Goal: Task Accomplishment & Management: Manage account settings

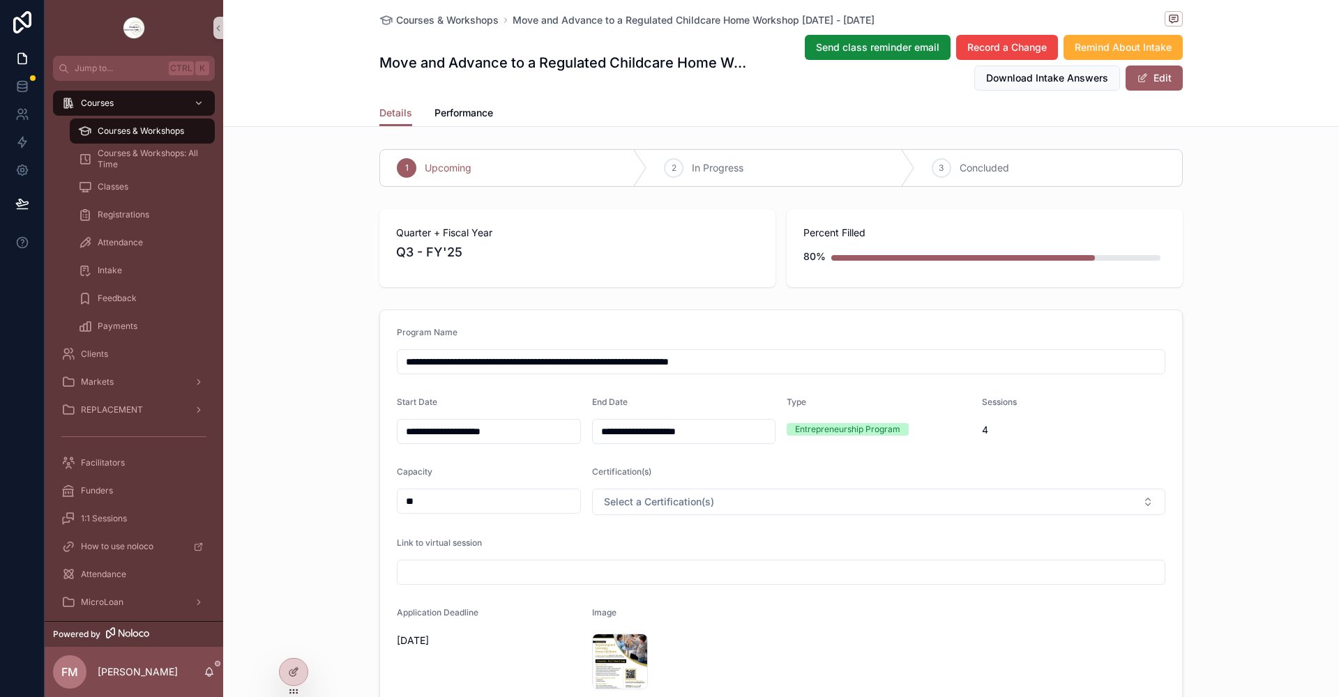
scroll to position [1046, 0]
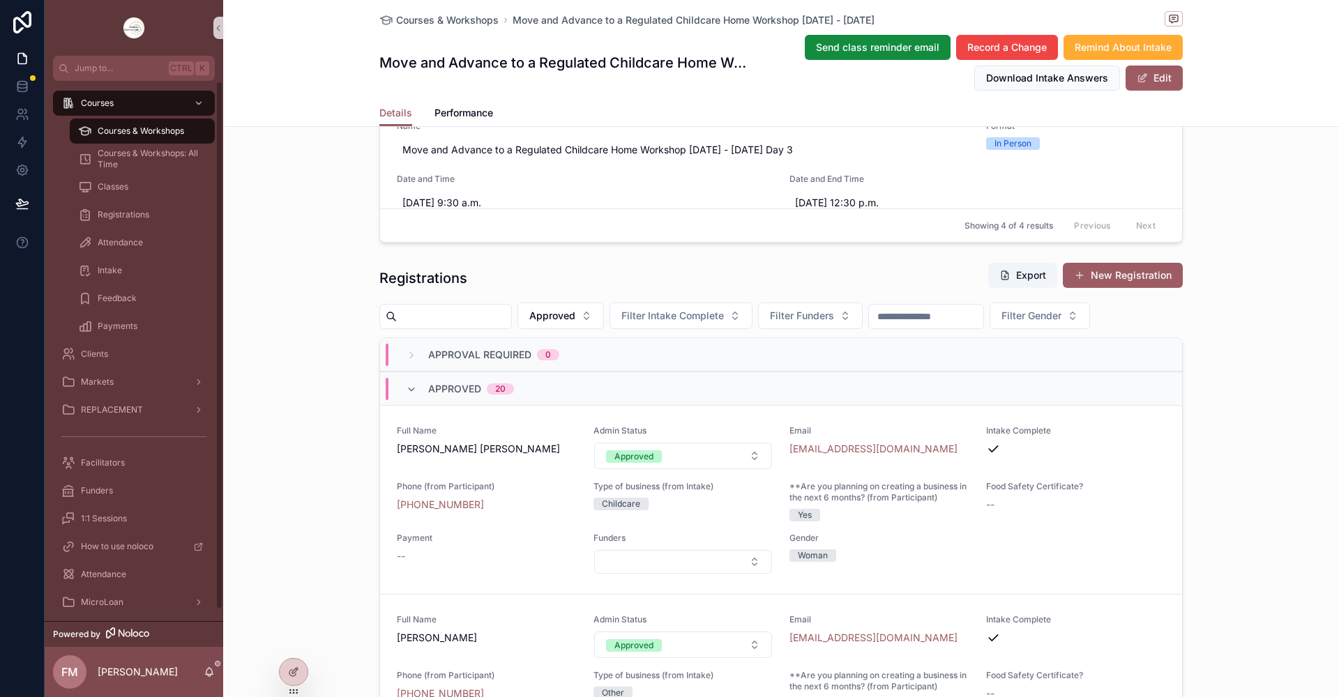
click at [174, 126] on span "Courses & Workshops" at bounding box center [141, 131] width 86 height 11
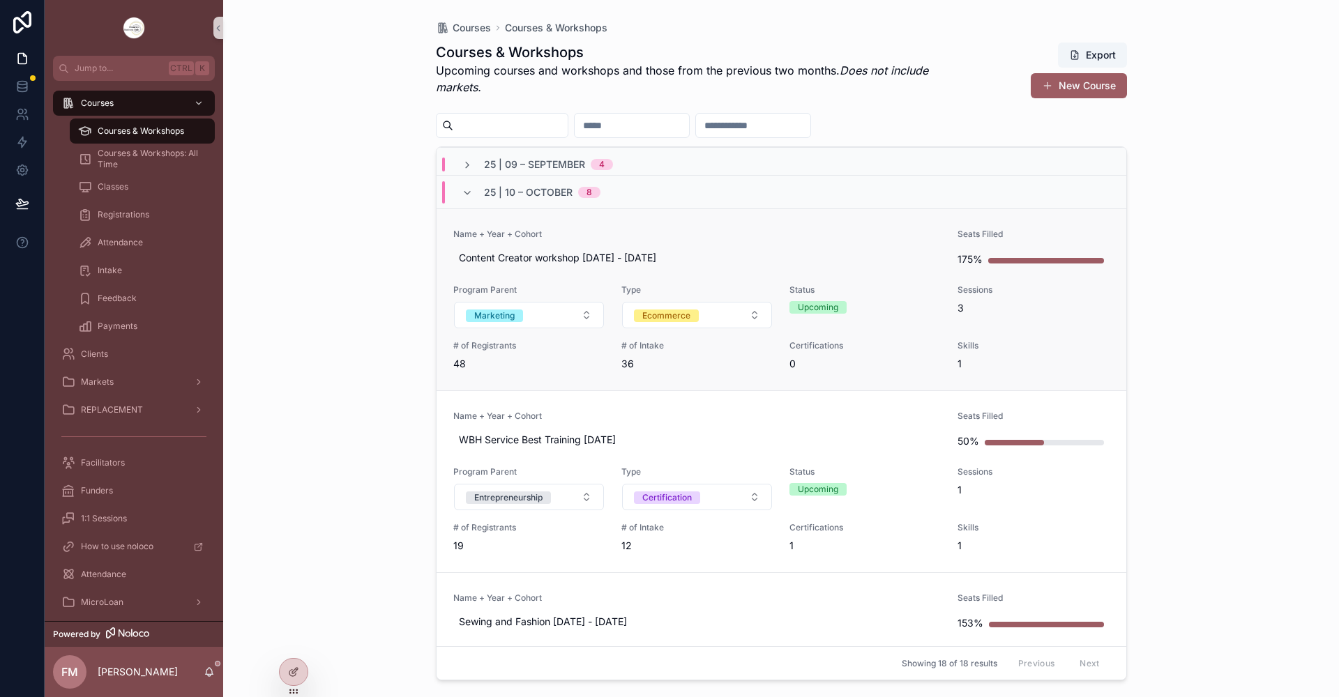
scroll to position [70, 0]
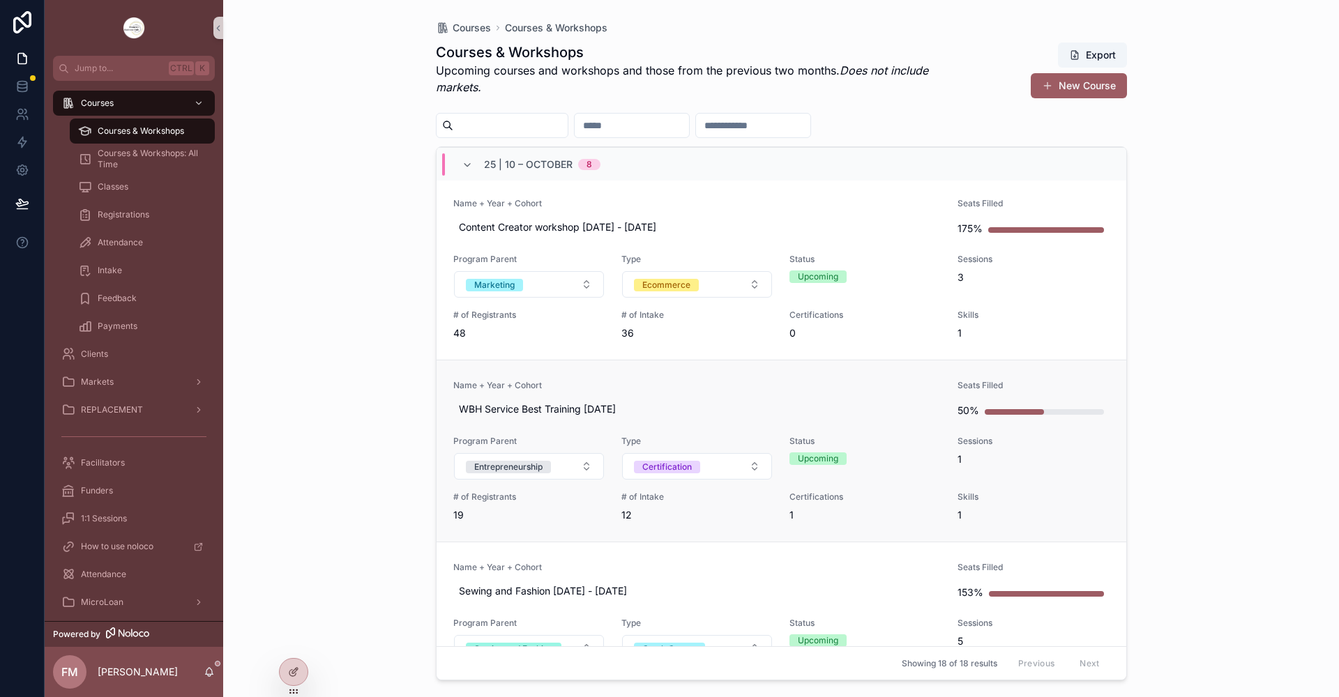
click at [698, 377] on link "Name + Year + Cohort WBH Service Best Training [DATE] Seats Filled 50% Program …" at bounding box center [782, 451] width 690 height 182
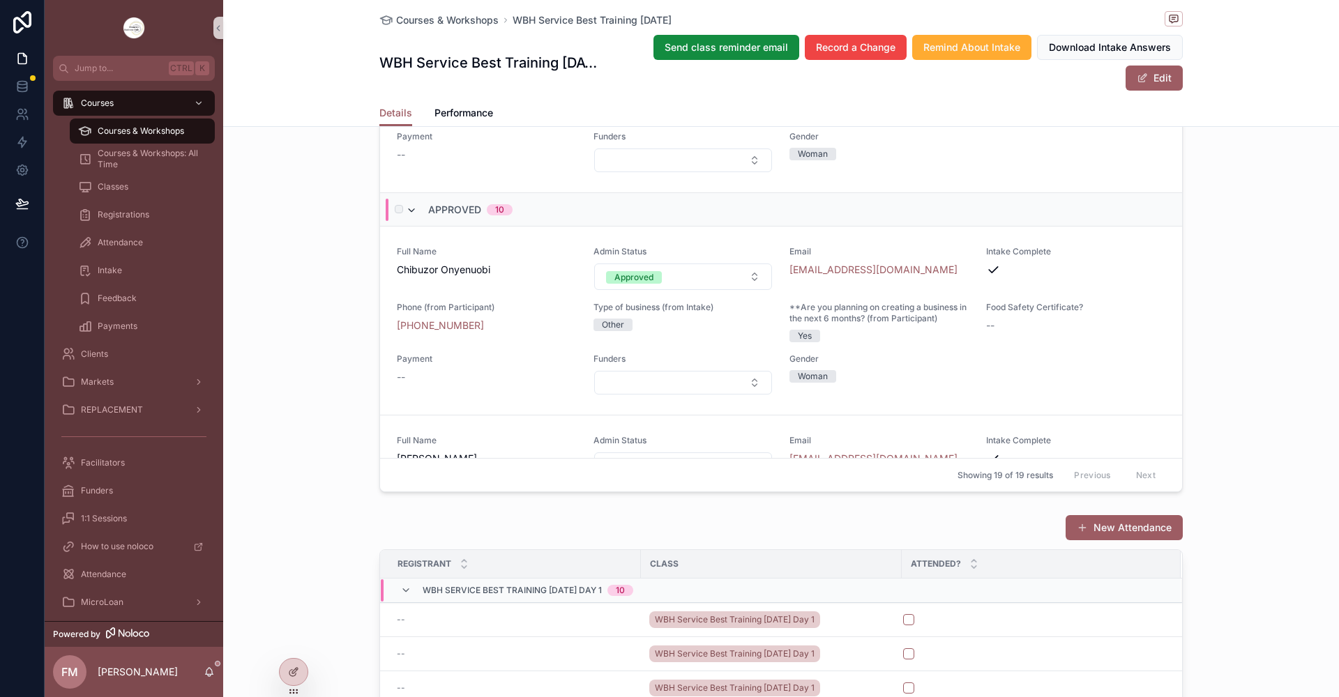
click at [409, 216] on icon "scrollable content" at bounding box center [411, 210] width 11 height 11
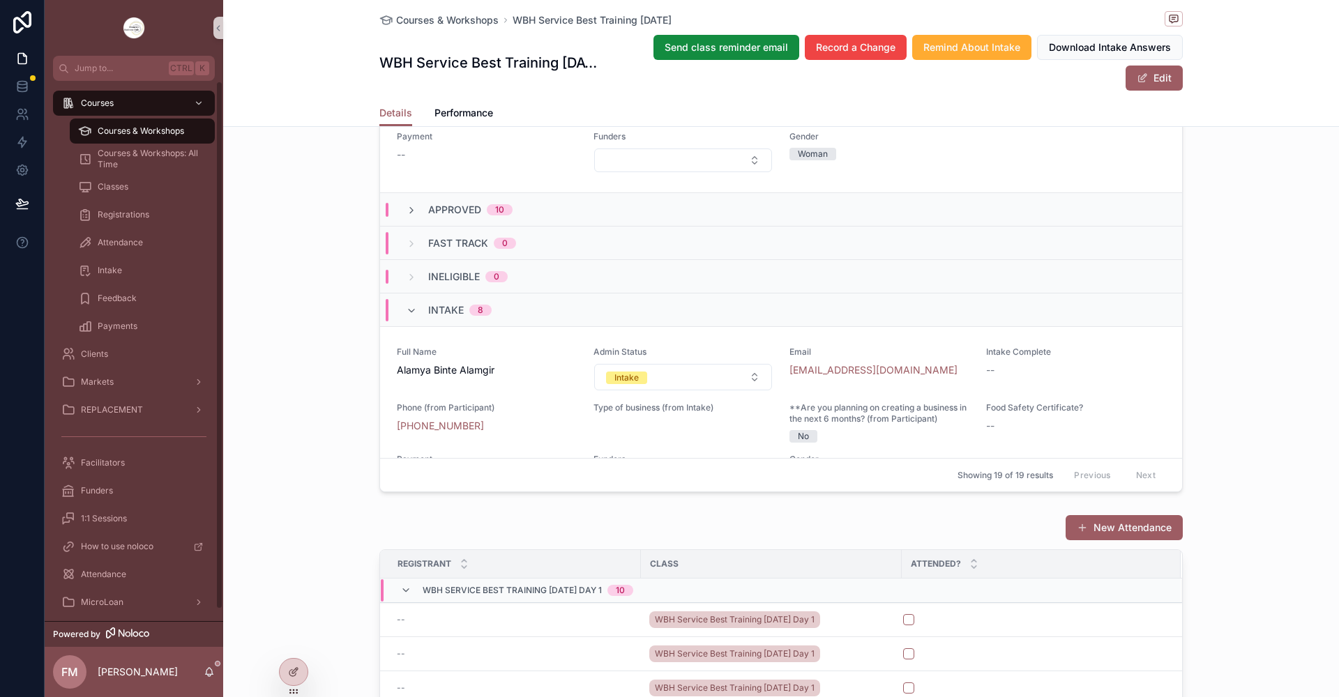
click at [188, 124] on div "Courses & Workshops" at bounding box center [142, 131] width 128 height 22
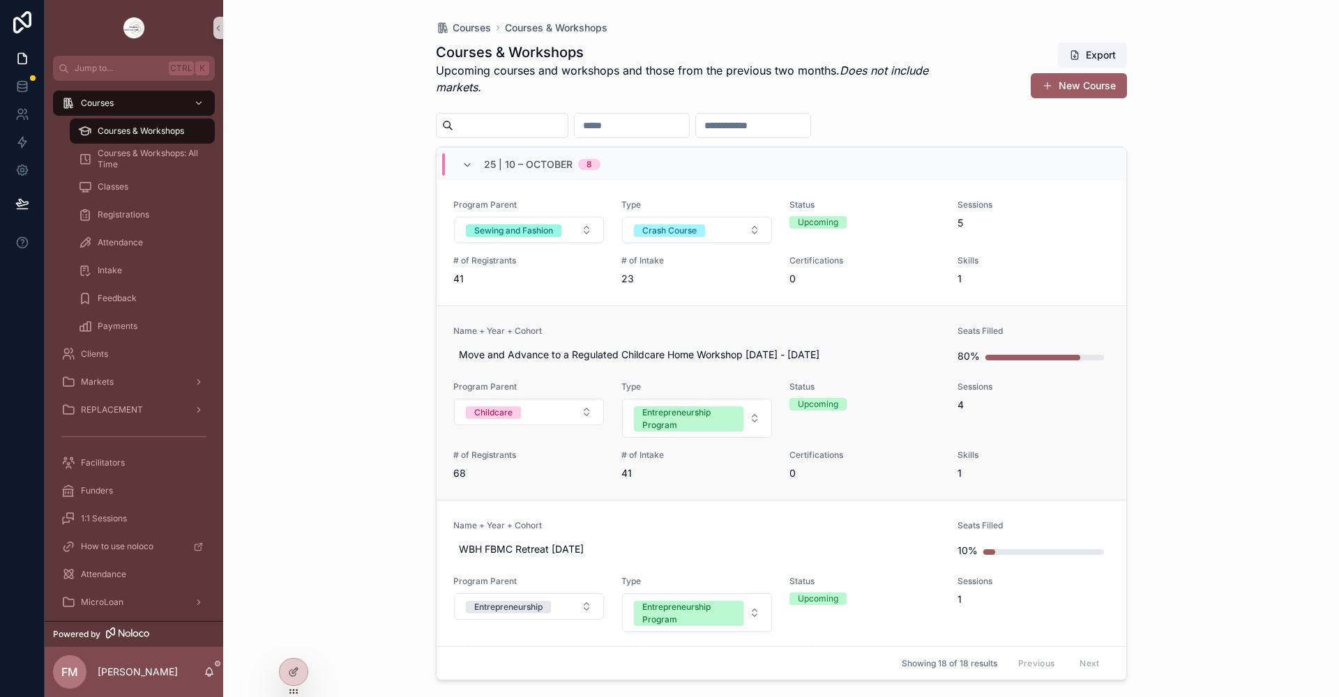
scroll to position [628, 0]
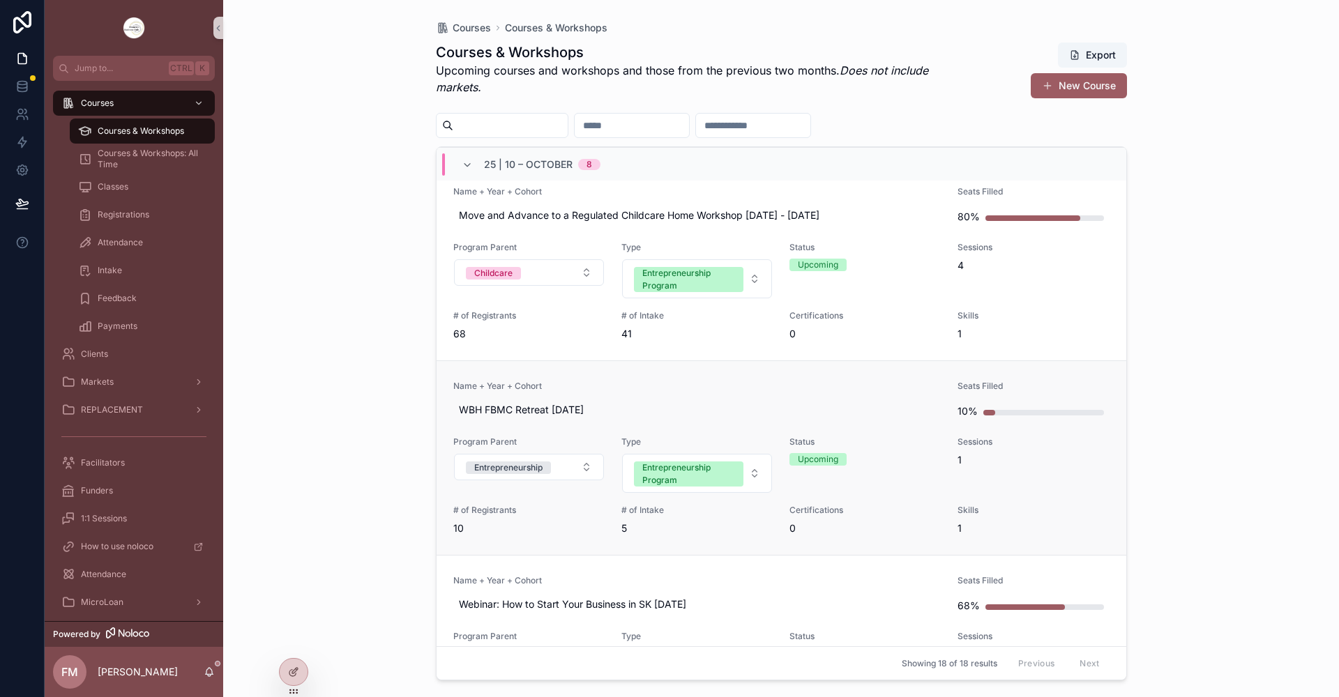
click at [749, 372] on link "Name + Year + Cohort WBH FBMC Retreat [DATE] Seats Filled 10% Program Parent En…" at bounding box center [782, 458] width 690 height 195
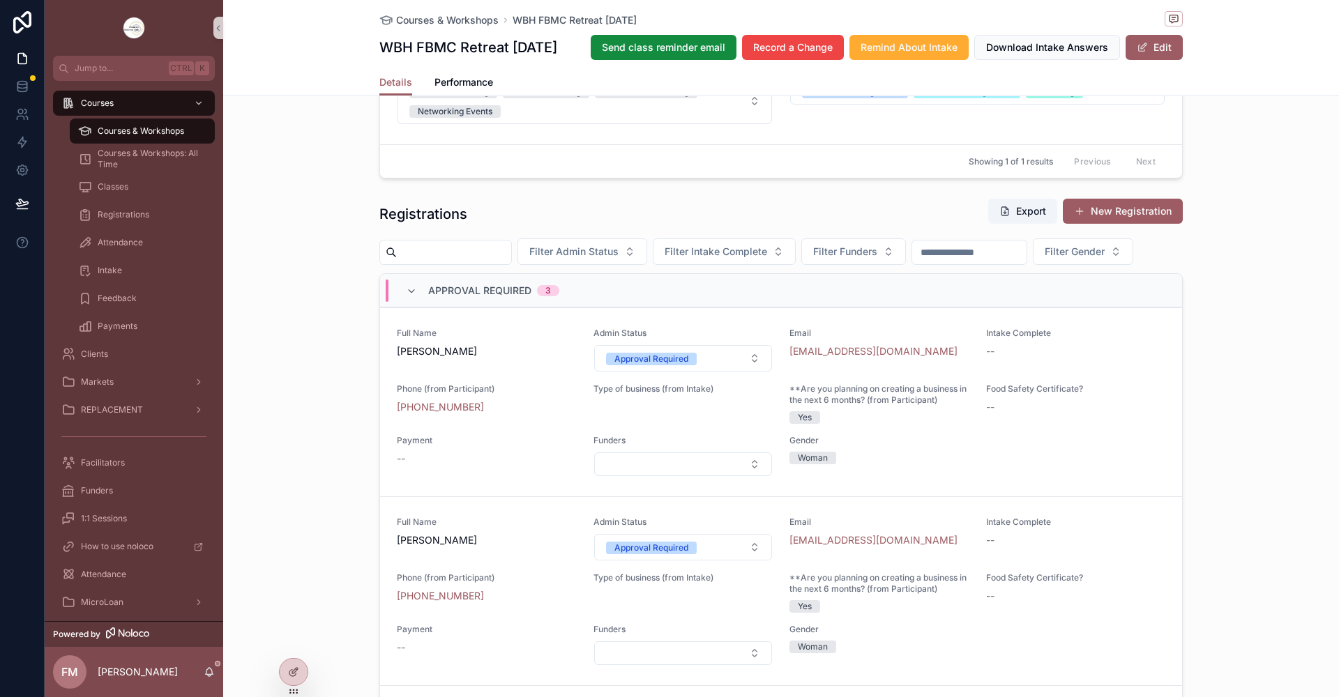
scroll to position [837, 0]
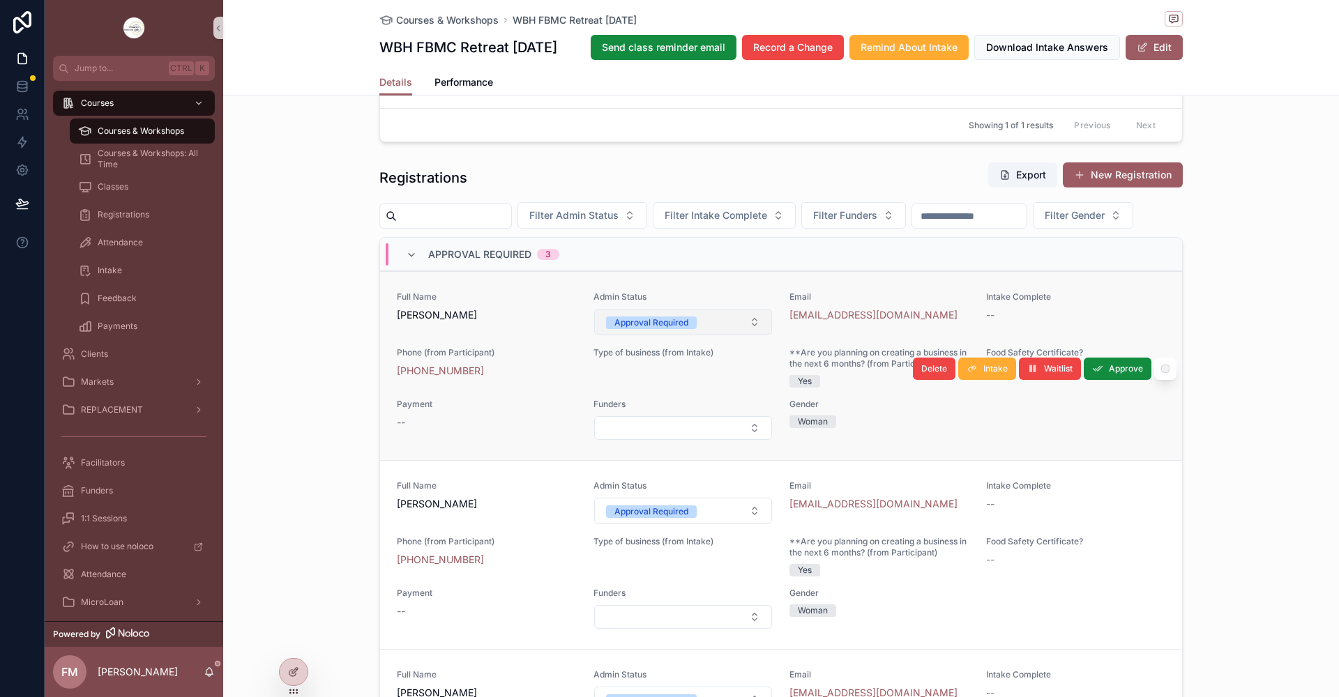
click at [668, 329] on div "Approval Required" at bounding box center [651, 323] width 74 height 13
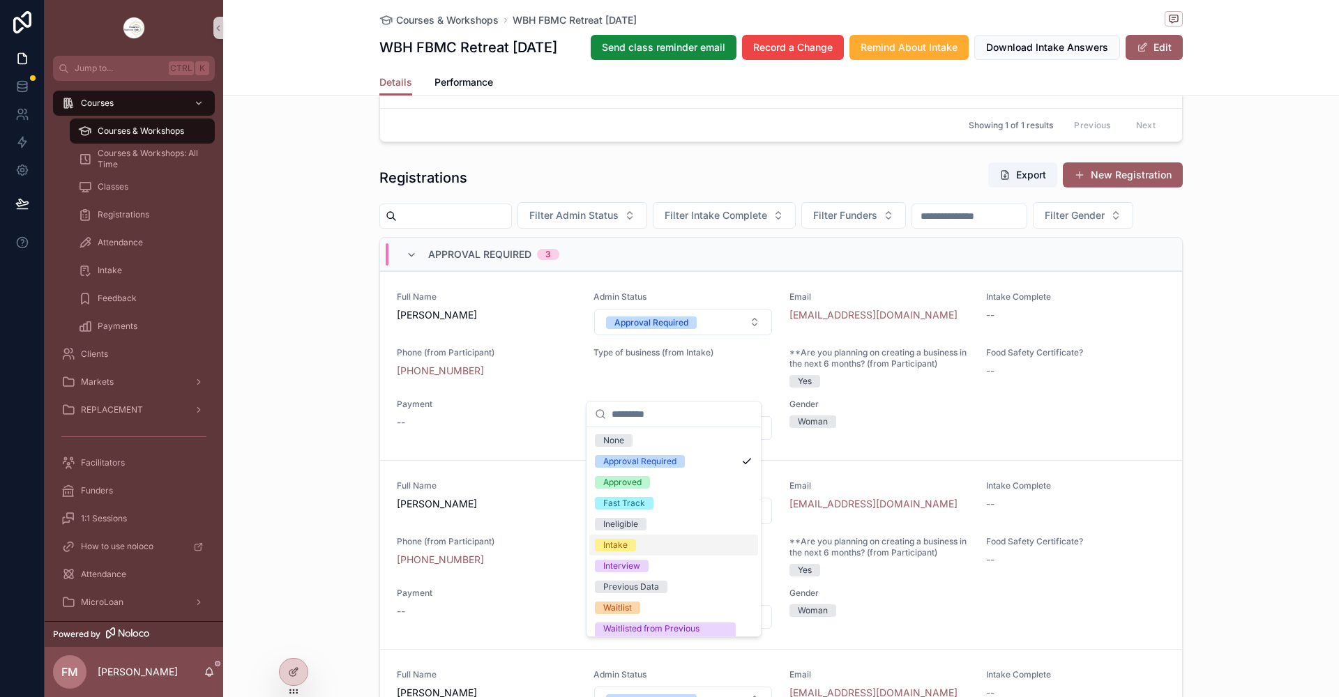
click at [664, 543] on div "Intake" at bounding box center [673, 545] width 169 height 21
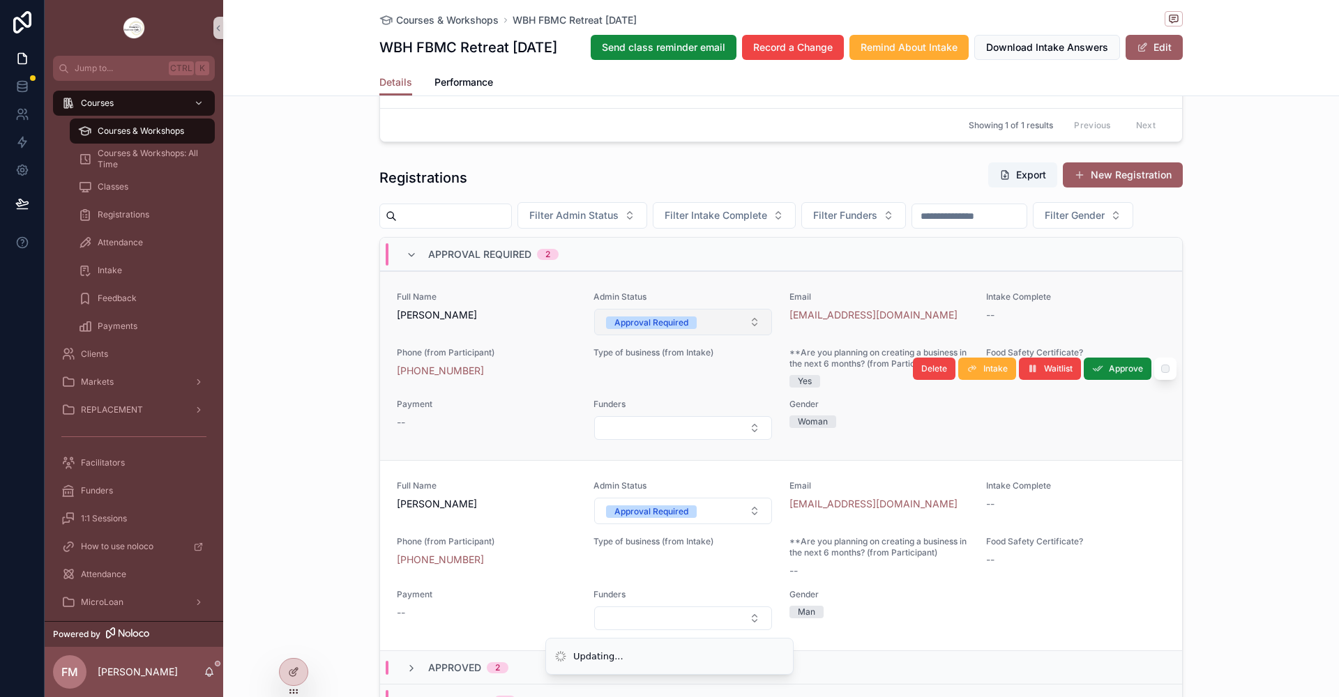
click at [657, 329] on div "Approval Required" at bounding box center [651, 323] width 74 height 13
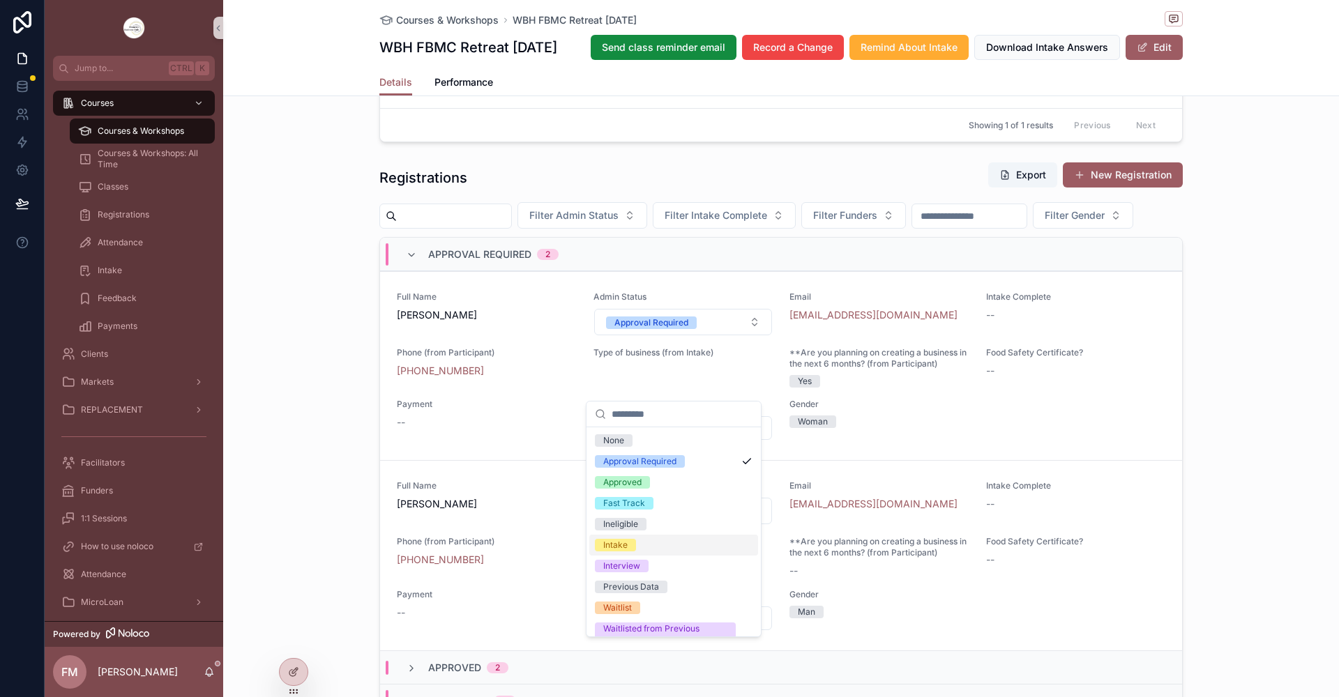
click at [634, 541] on span "Intake" at bounding box center [615, 545] width 41 height 13
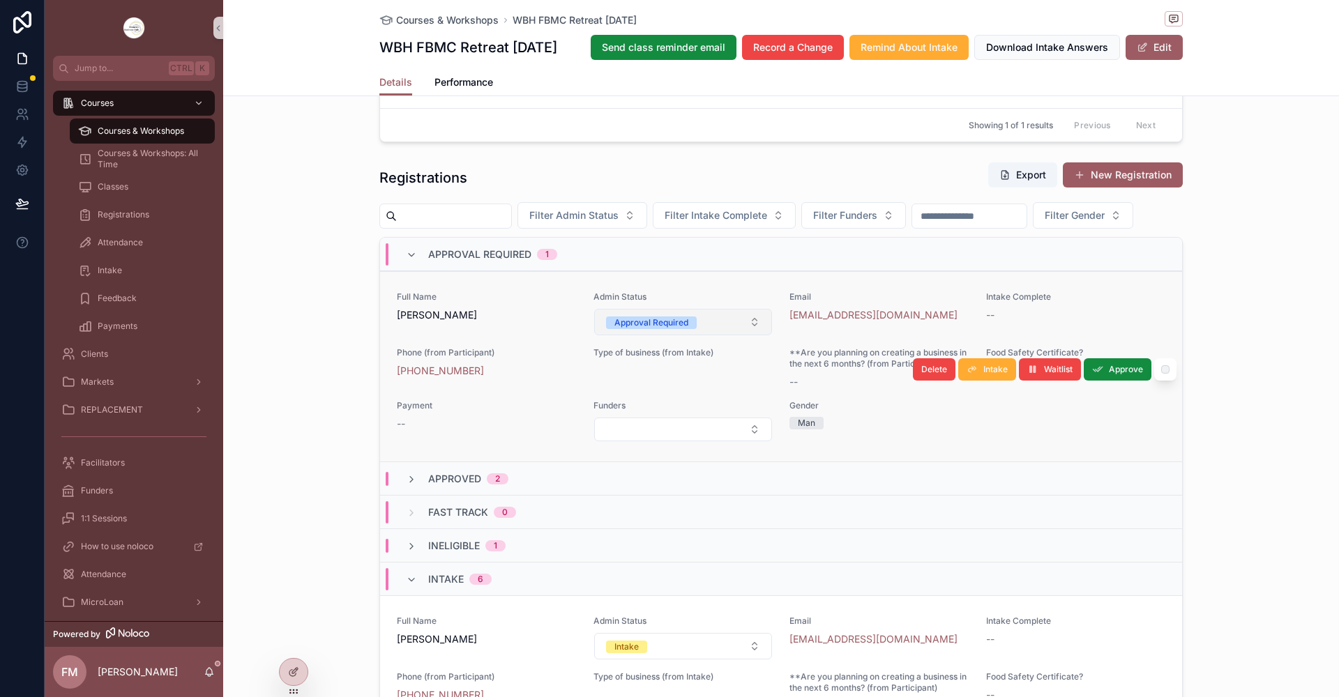
click at [656, 329] on div "Approval Required" at bounding box center [651, 323] width 74 height 13
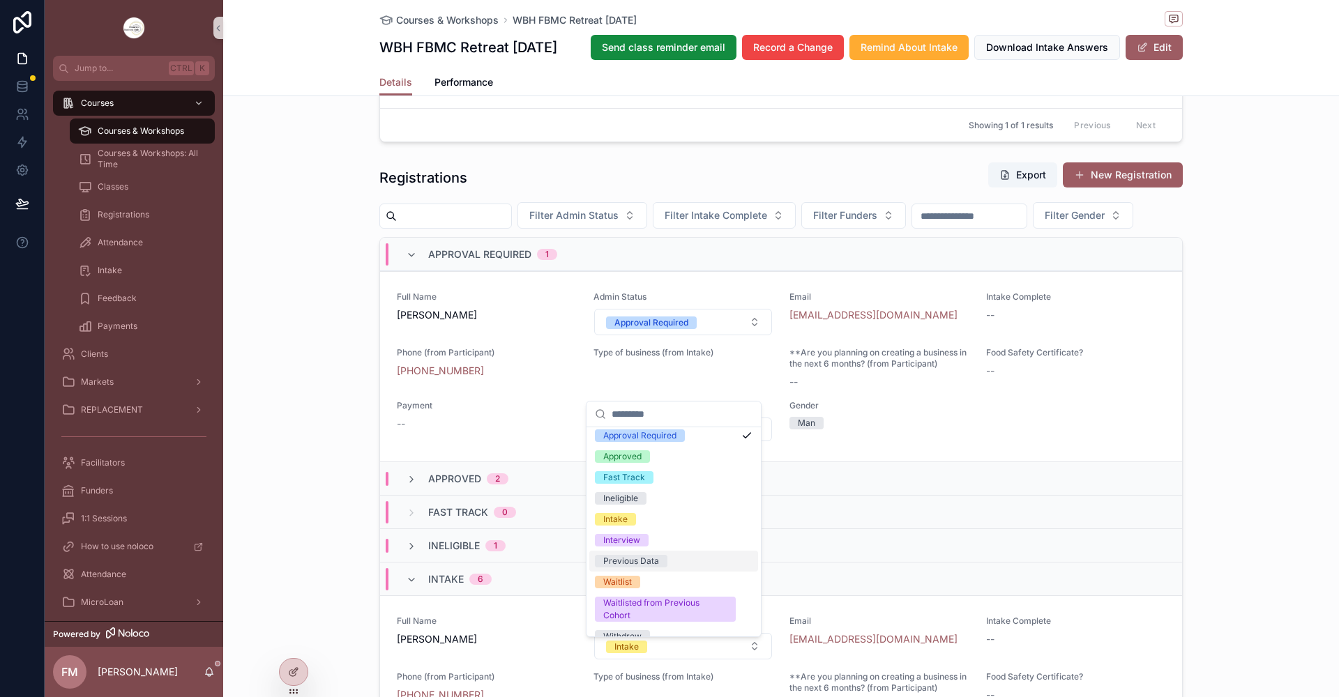
scroll to position [39, 0]
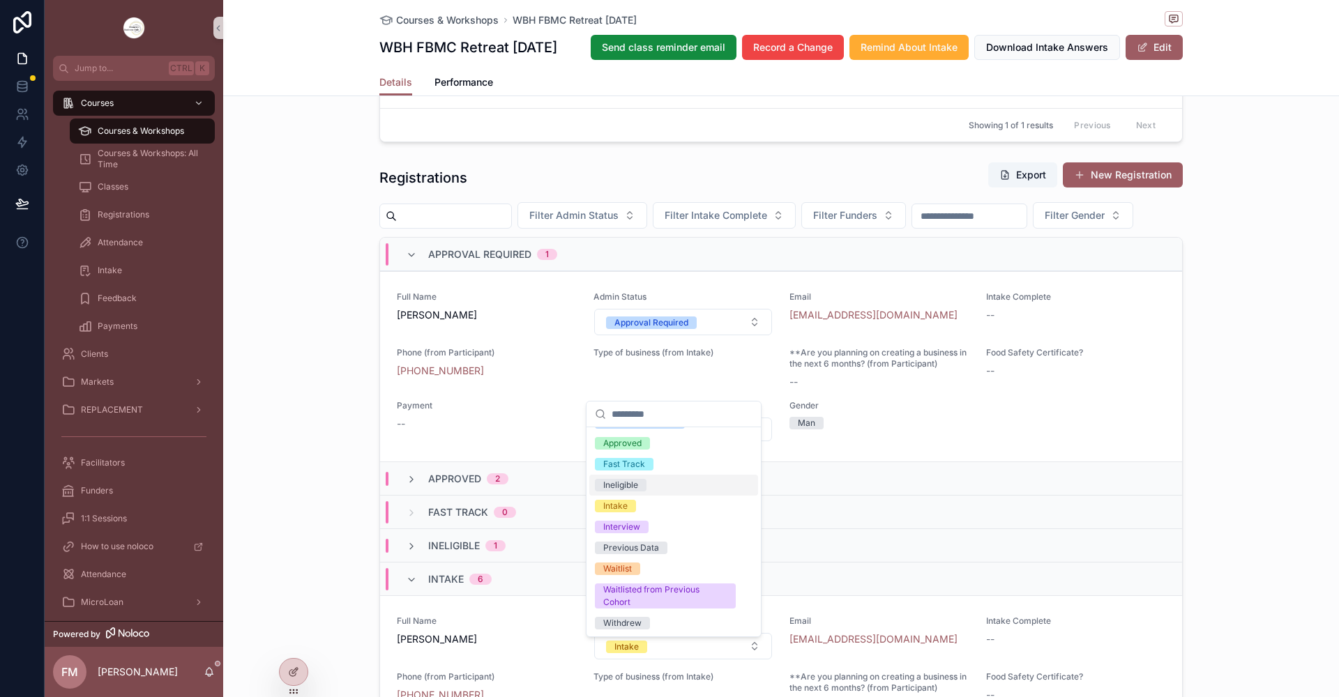
click at [638, 483] on div "Ineligible" at bounding box center [620, 485] width 35 height 13
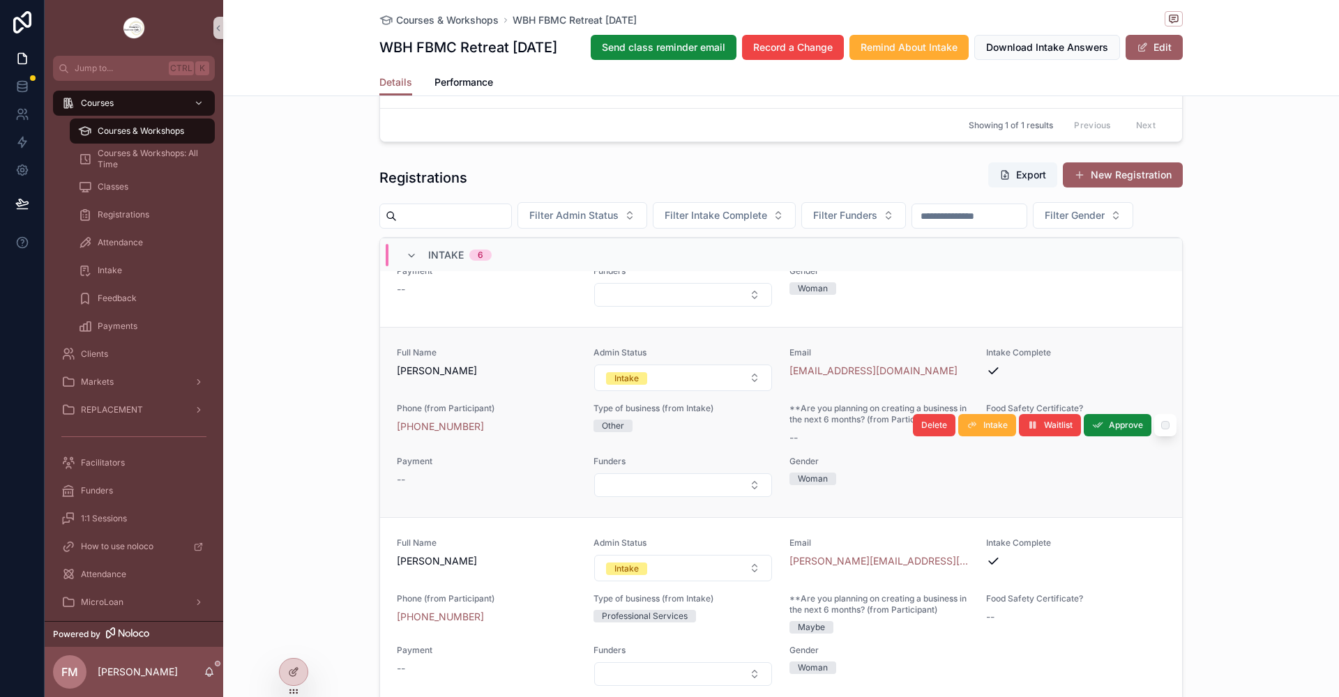
scroll to position [279, 0]
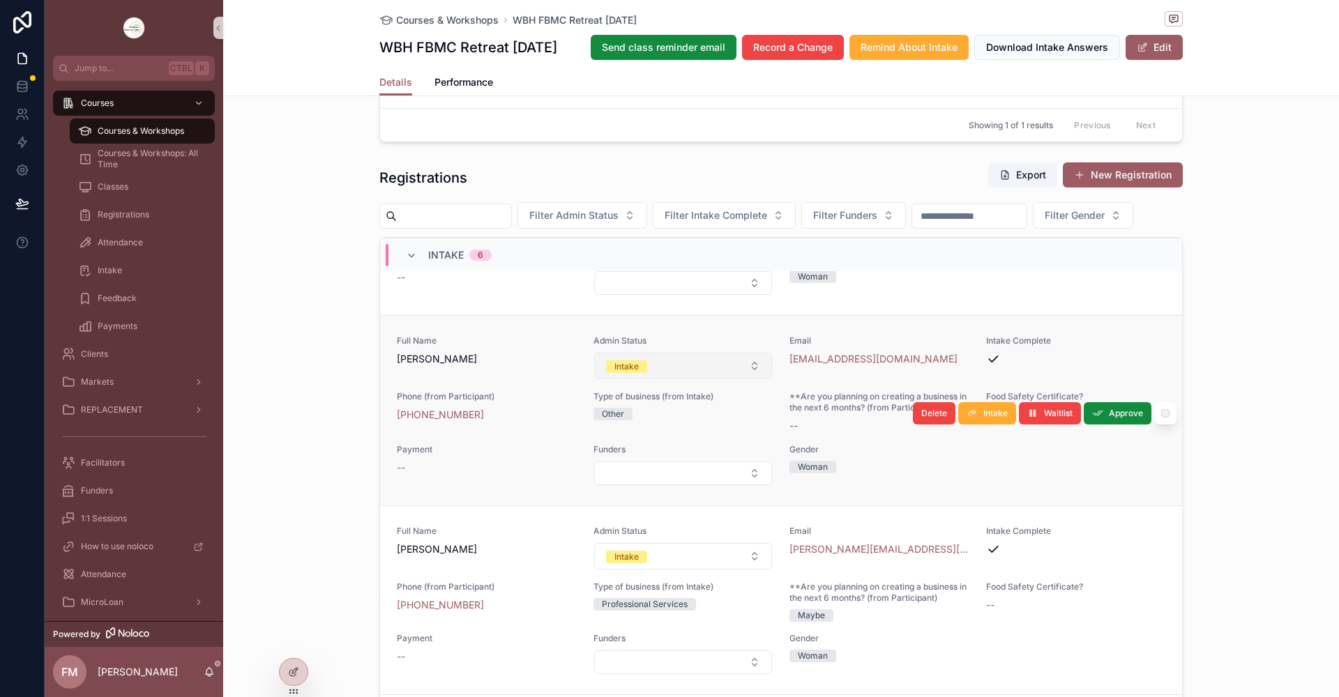
click at [667, 379] on button "Intake" at bounding box center [683, 366] width 179 height 27
click at [670, 379] on button "Intake" at bounding box center [683, 366] width 179 height 27
click at [654, 379] on button "Intake" at bounding box center [683, 366] width 179 height 27
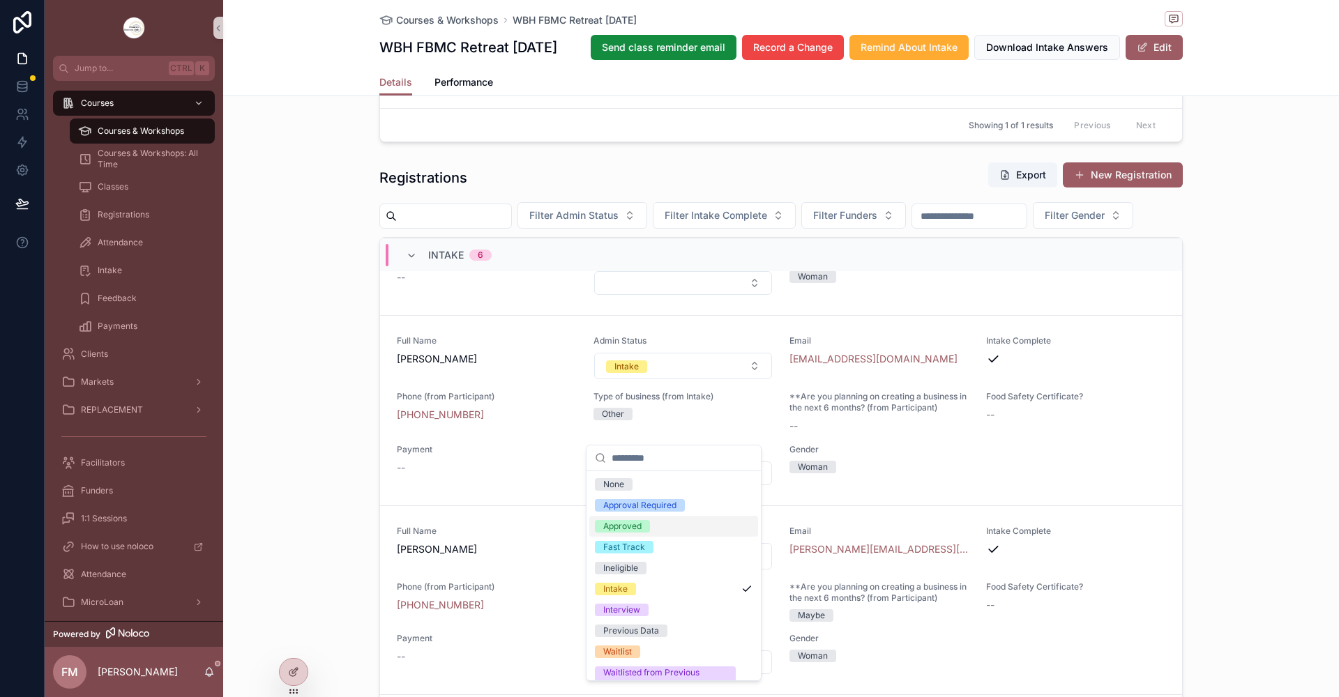
click at [626, 526] on div "Approved" at bounding box center [622, 526] width 38 height 13
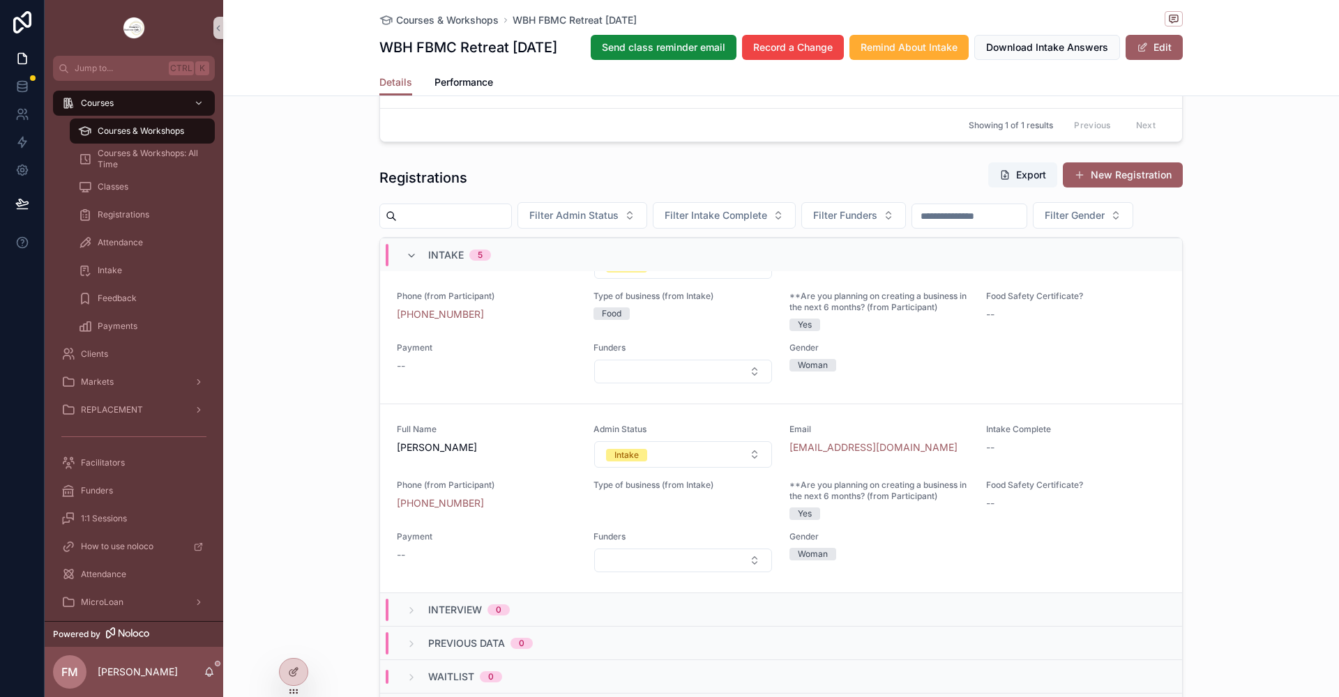
scroll to position [792, 0]
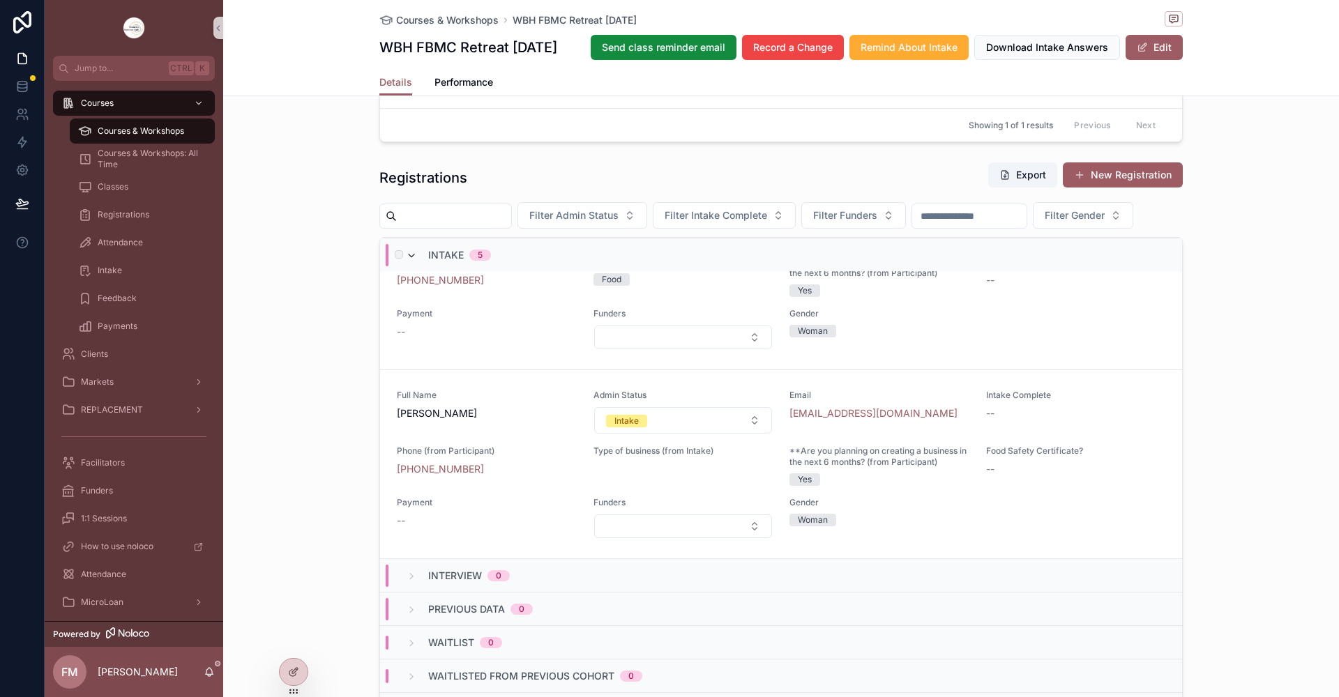
click at [412, 262] on icon "scrollable content" at bounding box center [411, 255] width 11 height 11
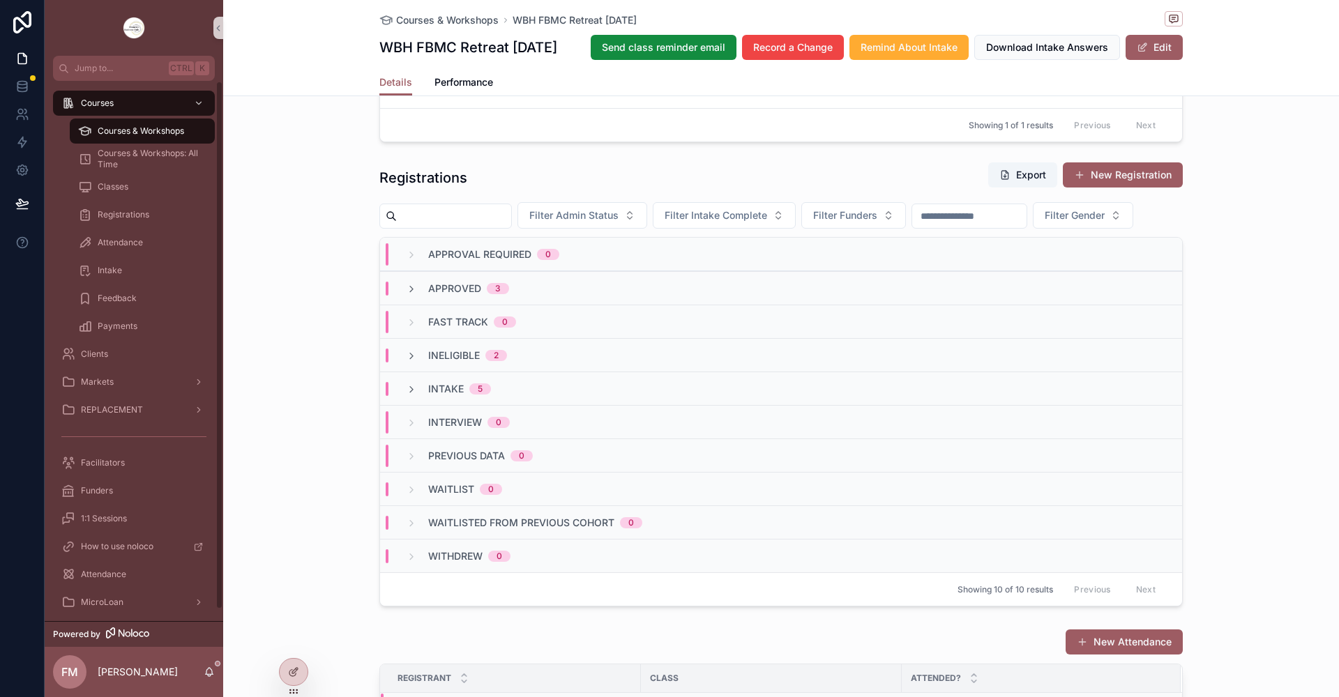
click at [158, 127] on span "Courses & Workshops" at bounding box center [141, 131] width 86 height 11
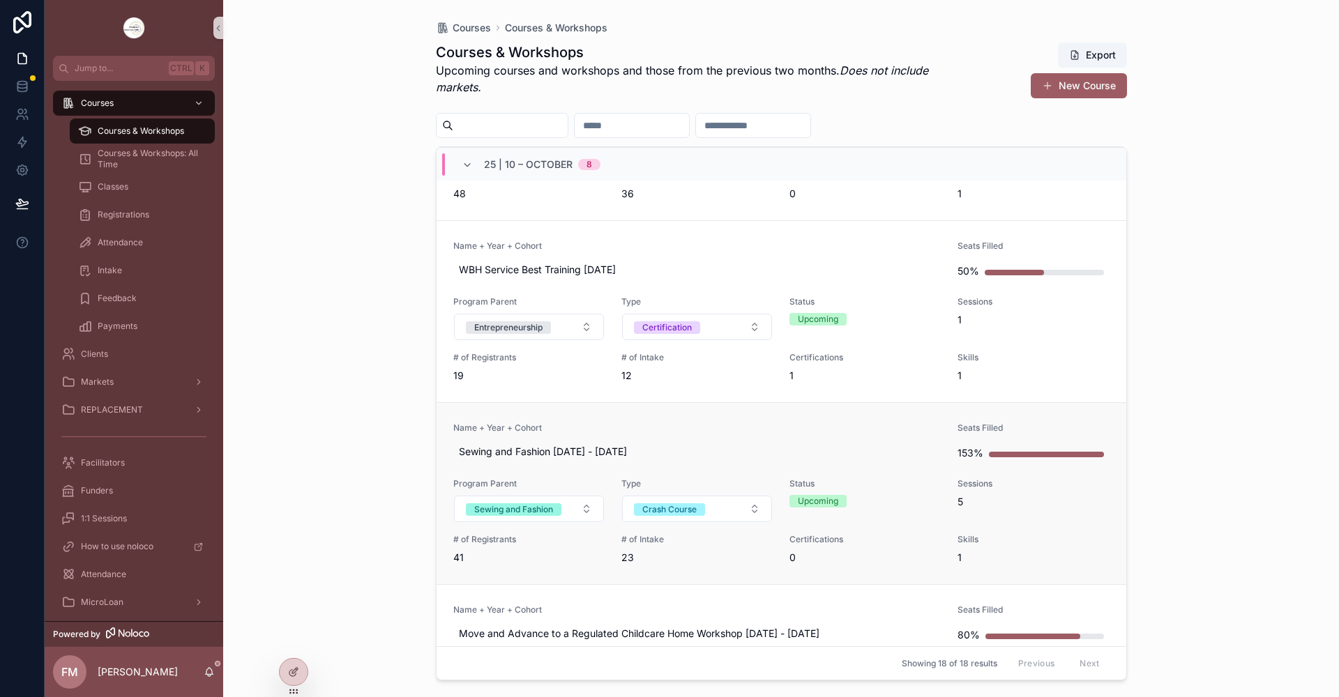
scroll to position [279, 0]
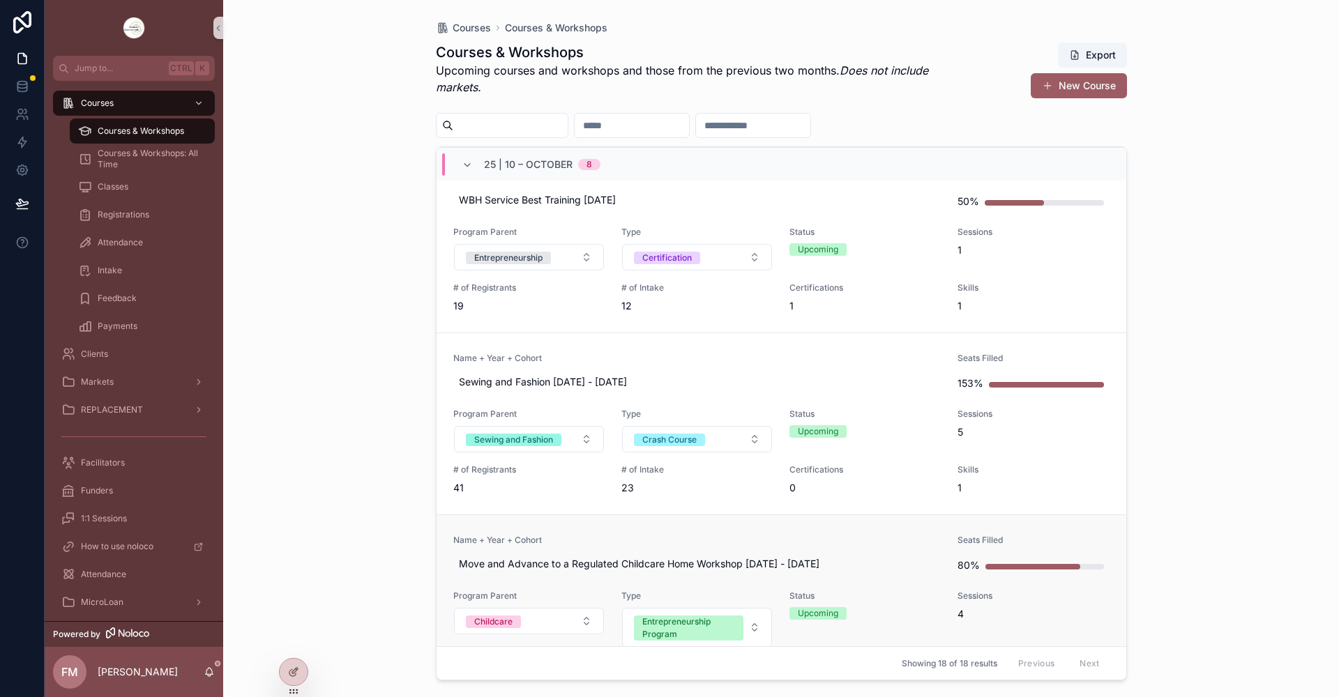
click at [670, 525] on link "Name + Year + Cohort Move and Advance to a Regulated Childcare Home Workshop [D…" at bounding box center [782, 612] width 690 height 195
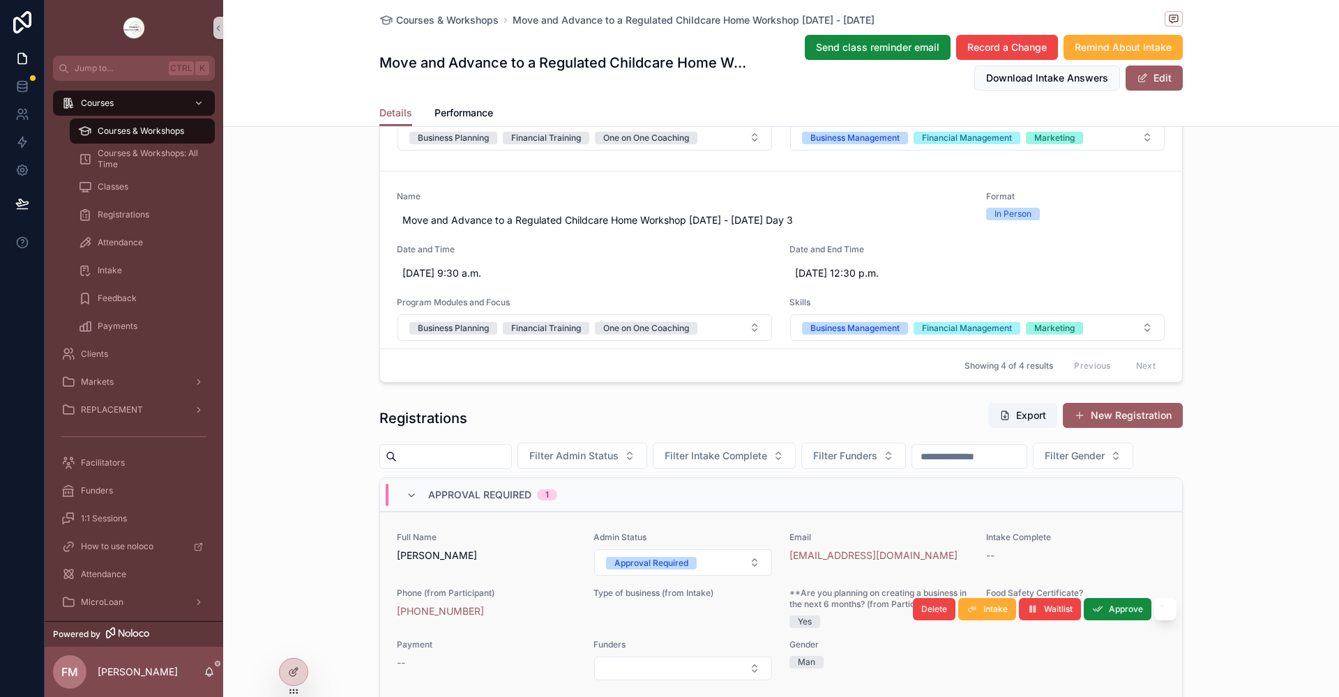
scroll to position [907, 0]
click at [628, 569] on div "Approval Required" at bounding box center [651, 563] width 74 height 13
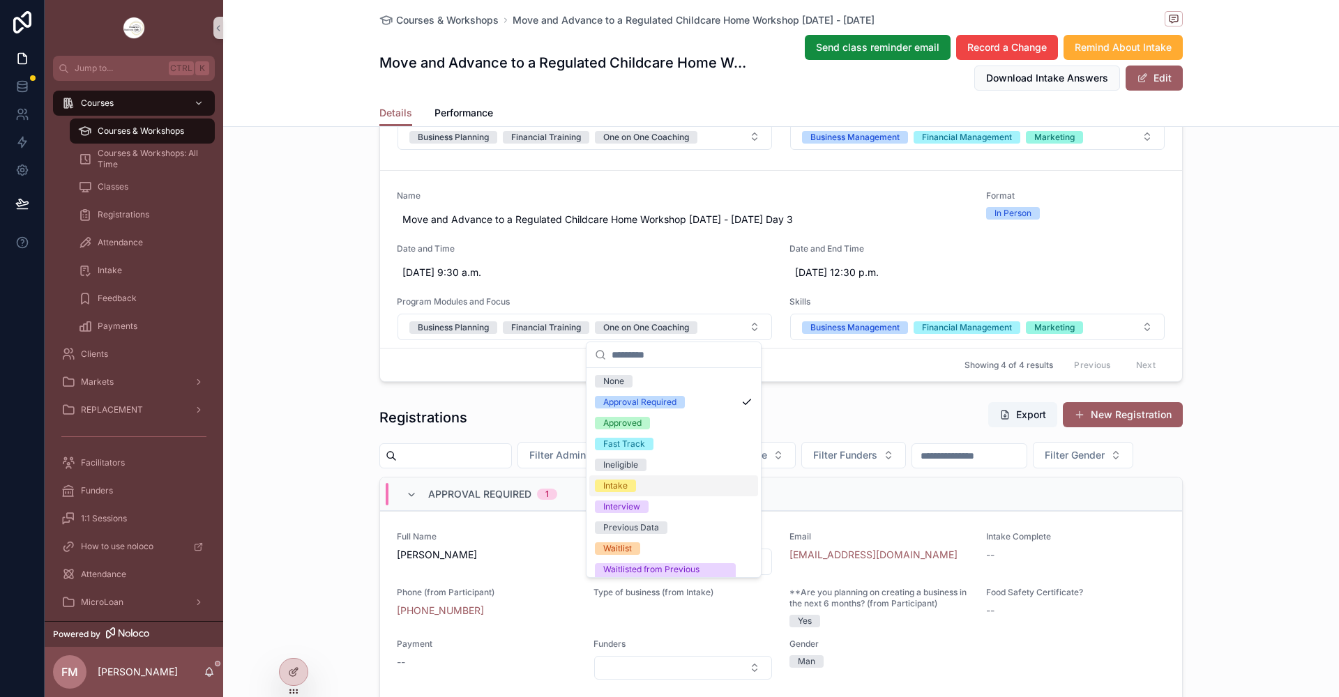
click at [630, 490] on span "Intake" at bounding box center [615, 486] width 41 height 13
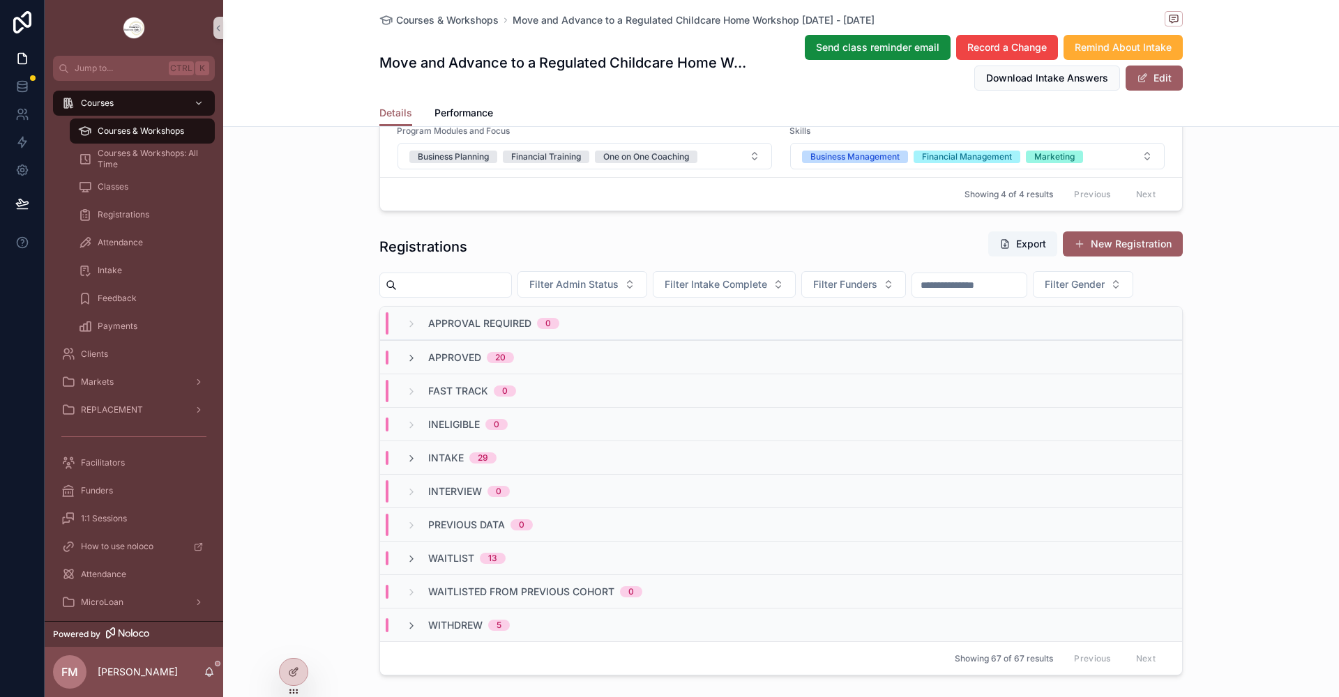
scroll to position [1046, 0]
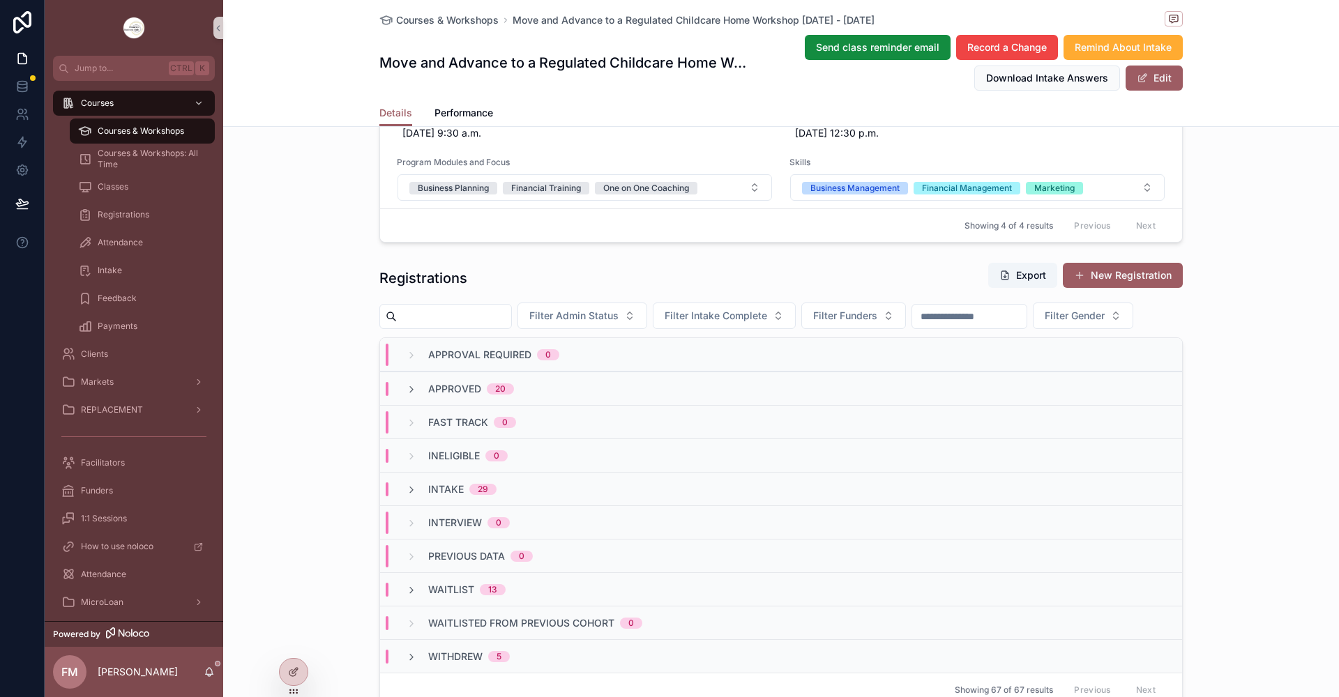
click at [406, 596] on icon "scrollable content" at bounding box center [411, 590] width 11 height 11
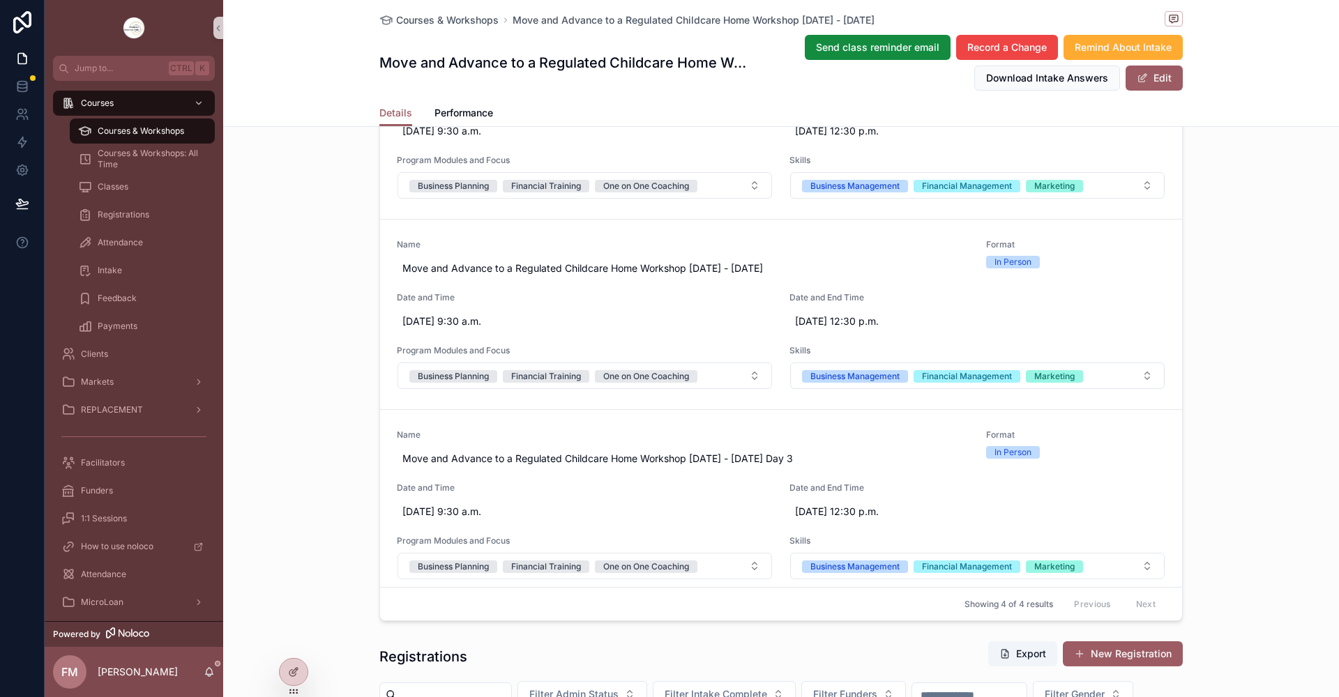
scroll to position [628, 0]
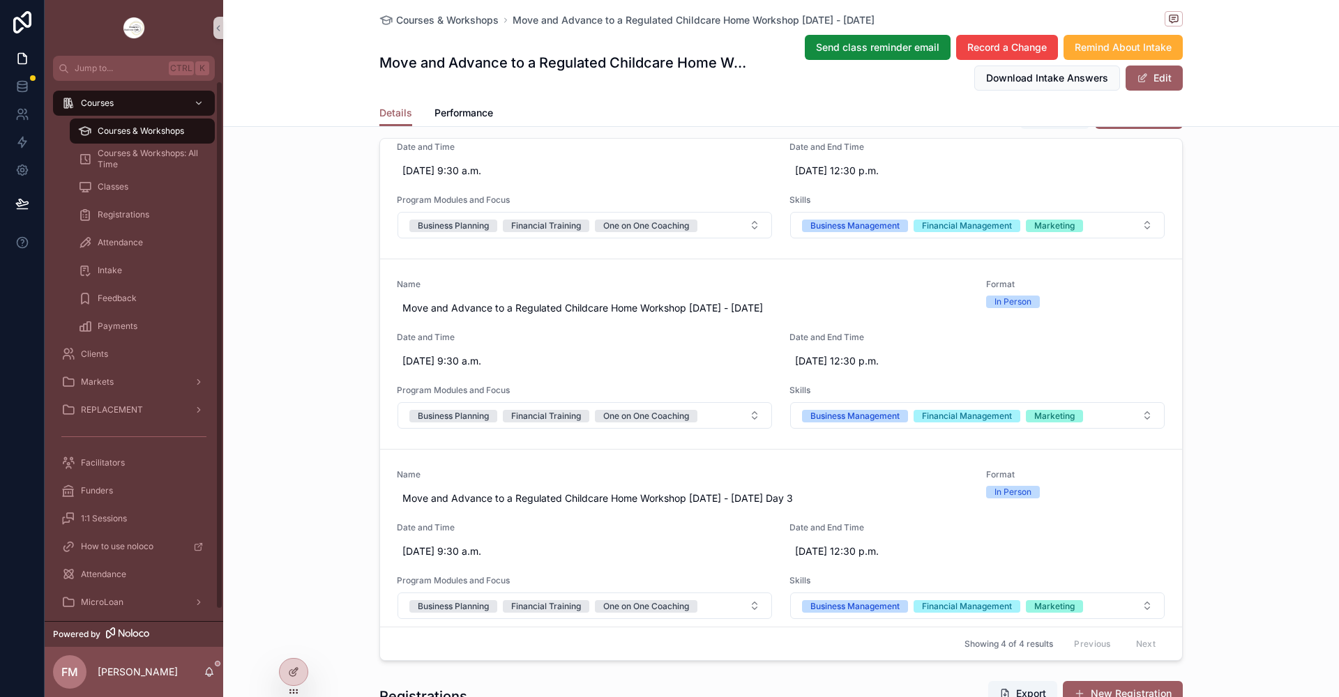
click at [169, 130] on span "Courses & Workshops" at bounding box center [141, 131] width 86 height 11
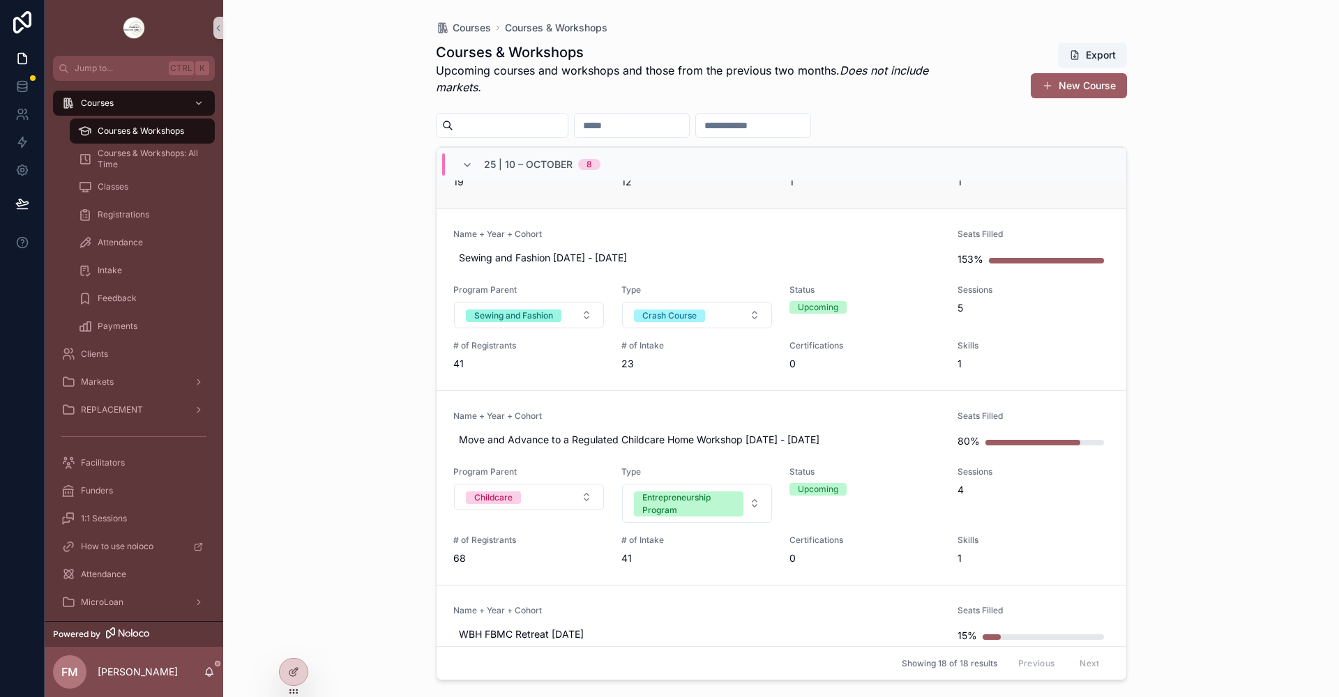
scroll to position [418, 0]
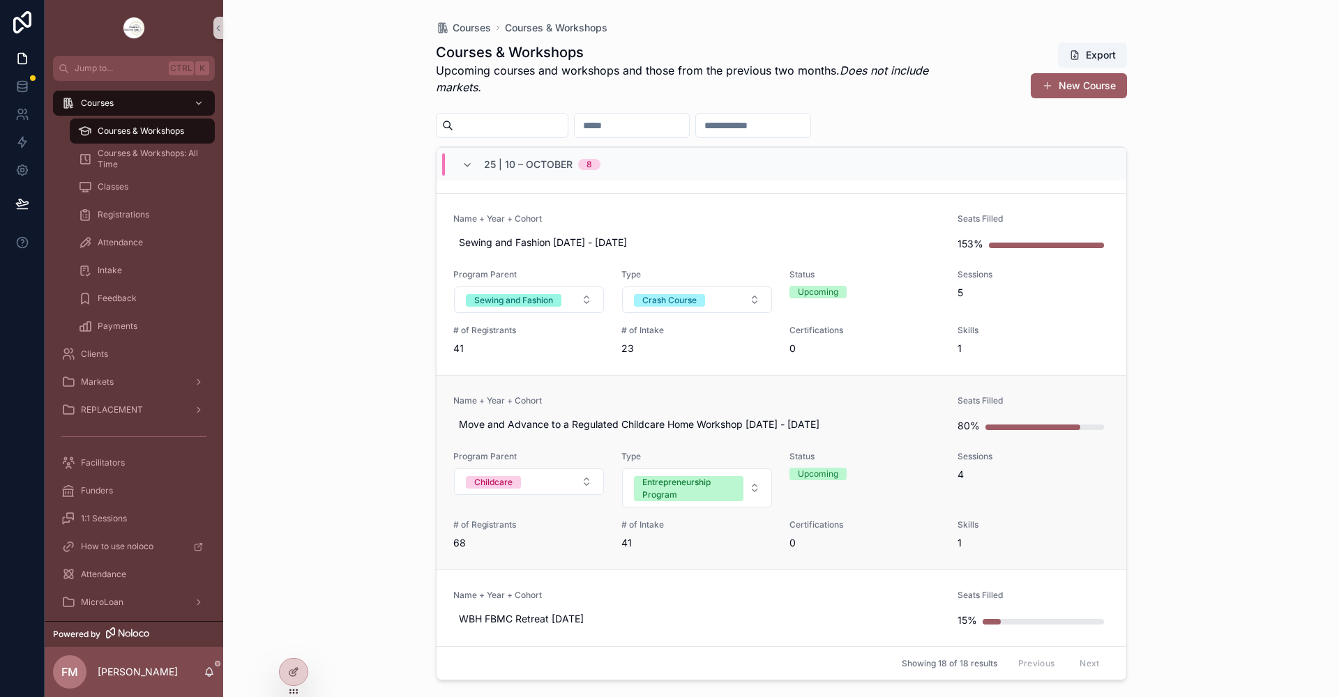
click at [686, 393] on link "Name + Year + Cohort Move and Advance to a Regulated Childcare Home Workshop [D…" at bounding box center [782, 472] width 690 height 195
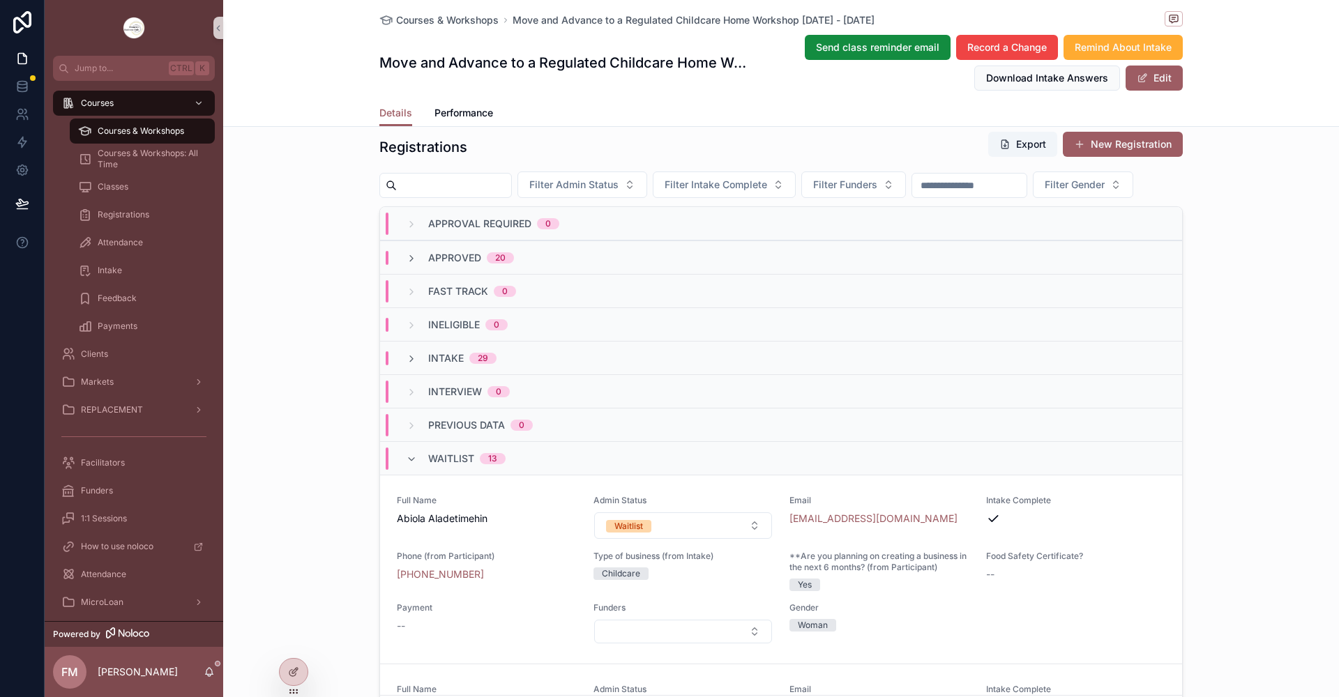
scroll to position [1186, 0]
